Goal: Information Seeking & Learning: Learn about a topic

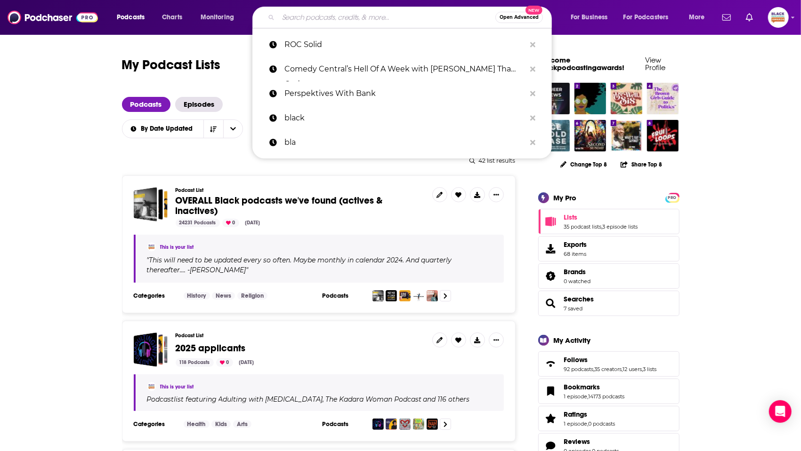
click at [341, 22] on input "Search podcasts, credits, & more..." at bounding box center [386, 17] width 217 height 15
paste input "The Secret Life of [PERSON_NAME]"
type input "The Secret Life of [PERSON_NAME]"
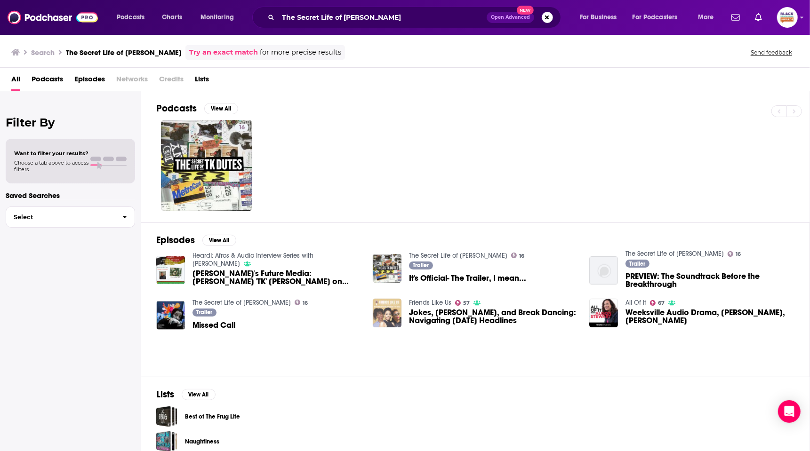
click at [396, 301] on img "Jokes, Juries, and Break Dancing: Navigating Today's Headlines" at bounding box center [387, 313] width 29 height 29
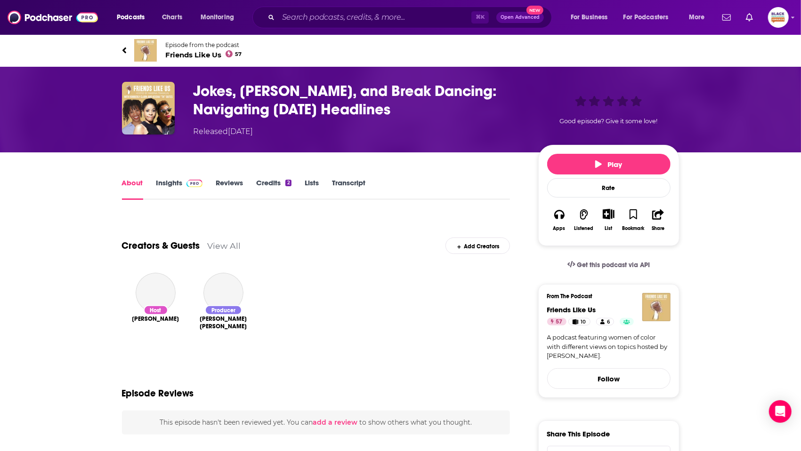
click at [145, 49] on img at bounding box center [145, 50] width 23 height 23
